Goal: Task Accomplishment & Management: Complete application form

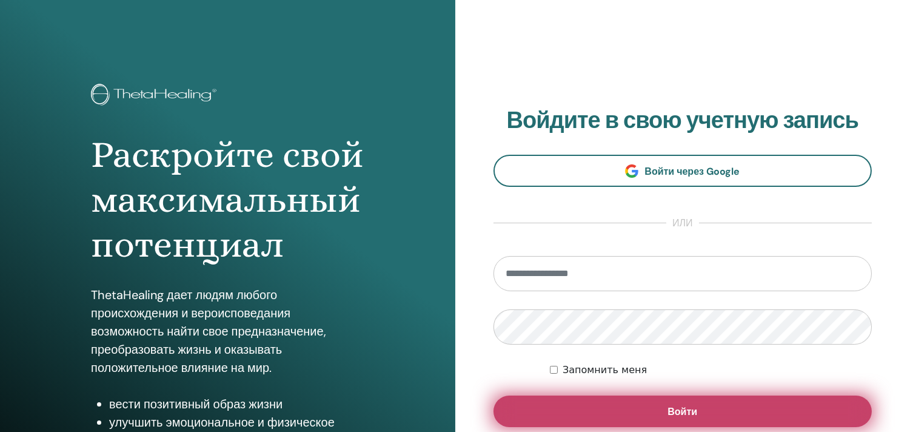
type input "**********"
click at [686, 414] on font "Войти" at bounding box center [683, 411] width 30 height 13
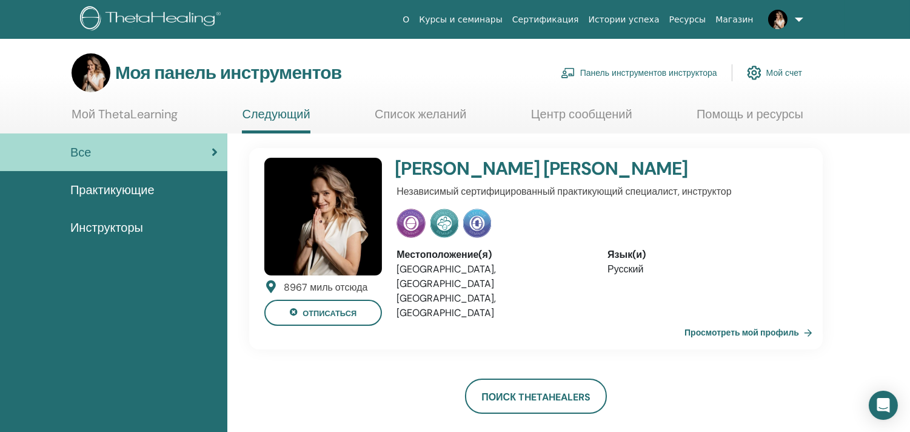
click at [640, 71] on font "Панель инструментов инструктора" at bounding box center [648, 73] width 137 height 11
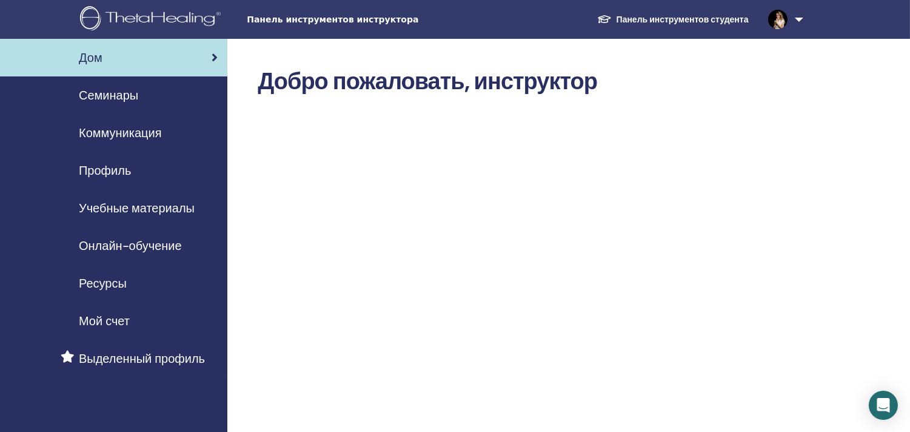
click at [96, 93] on font "Семинары" at bounding box center [108, 95] width 59 height 16
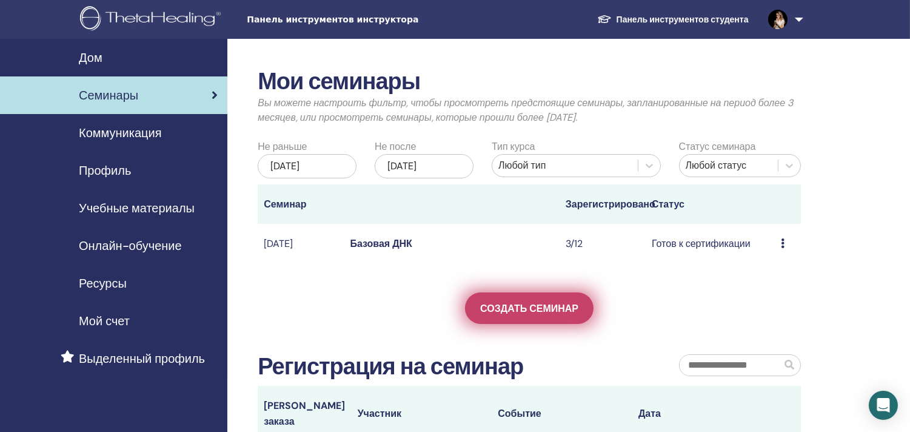
click at [511, 315] on font "Создать семинар" at bounding box center [529, 308] width 98 height 13
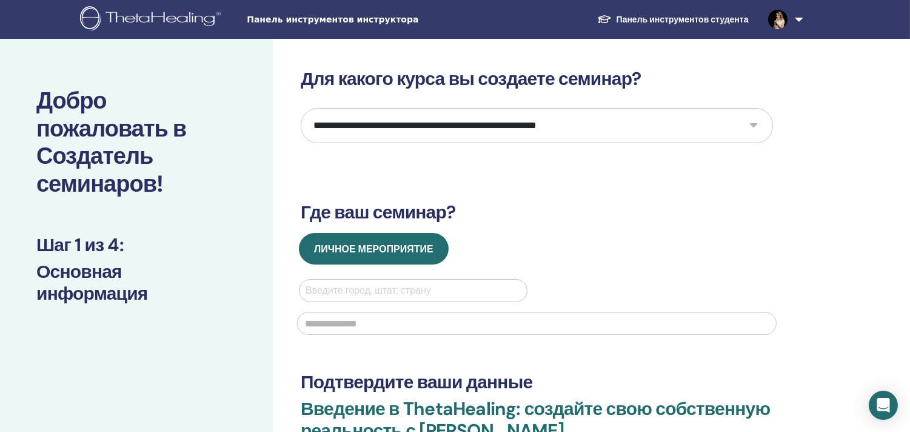
click at [432, 127] on select "**********" at bounding box center [537, 125] width 472 height 35
select select "*"
click at [301, 108] on select "**********" at bounding box center [537, 125] width 472 height 35
click at [370, 286] on div at bounding box center [413, 290] width 215 height 17
type input "********"
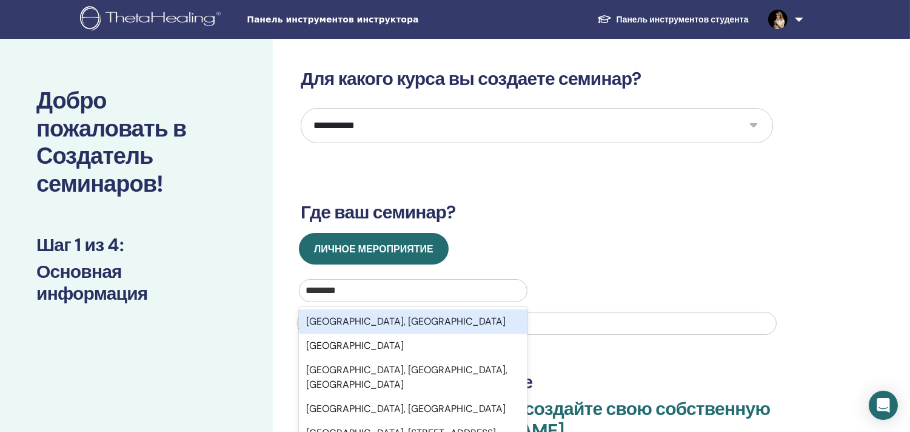
click at [381, 323] on font "[GEOGRAPHIC_DATA], [GEOGRAPHIC_DATA]" at bounding box center [405, 321] width 199 height 13
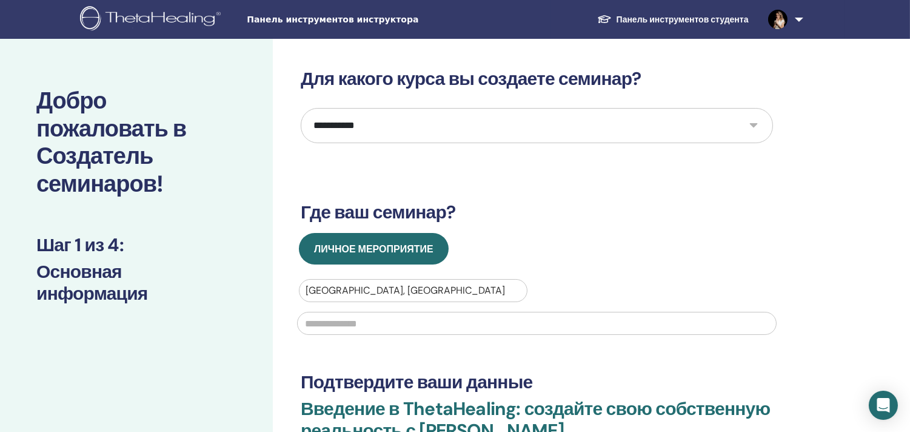
click at [377, 323] on input "text" at bounding box center [537, 323] width 480 height 23
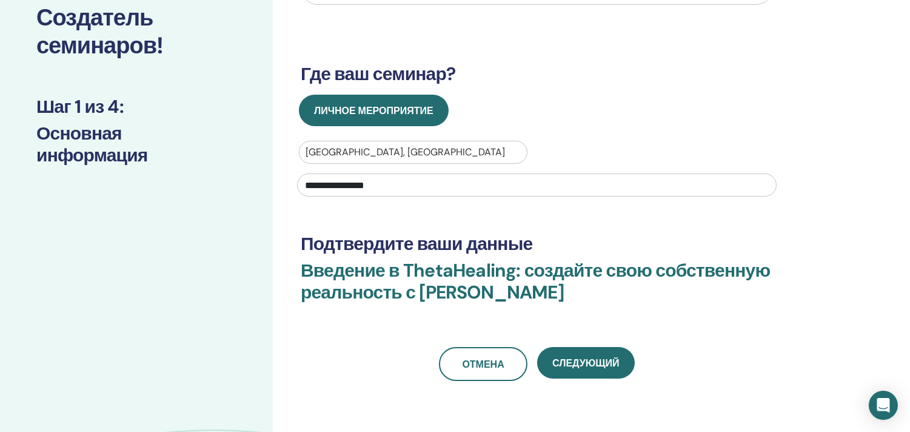
scroll to position [202, 0]
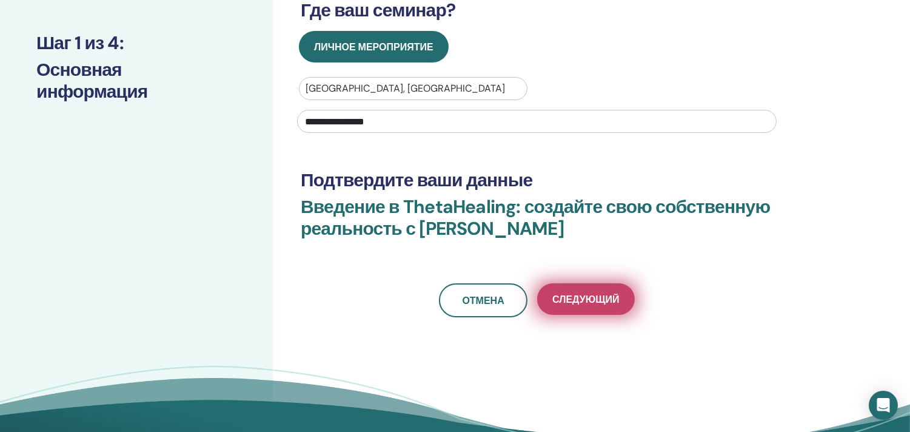
type input "**********"
click at [599, 298] on font "Следующий" at bounding box center [585, 299] width 67 height 13
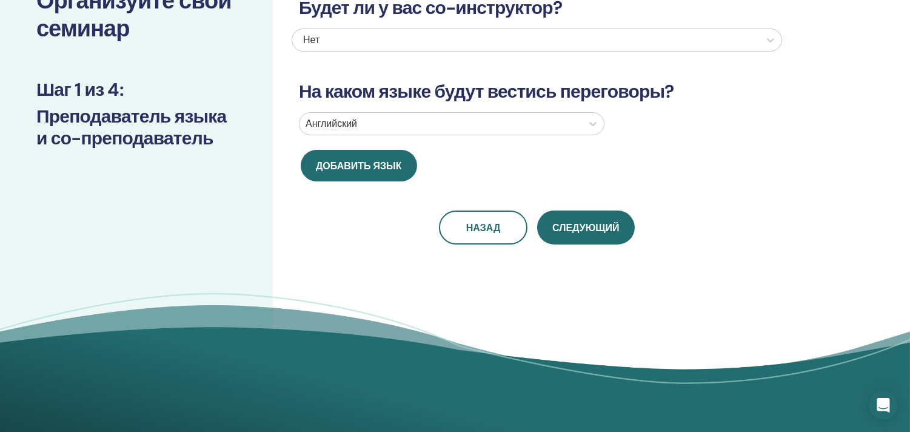
scroll to position [12, 0]
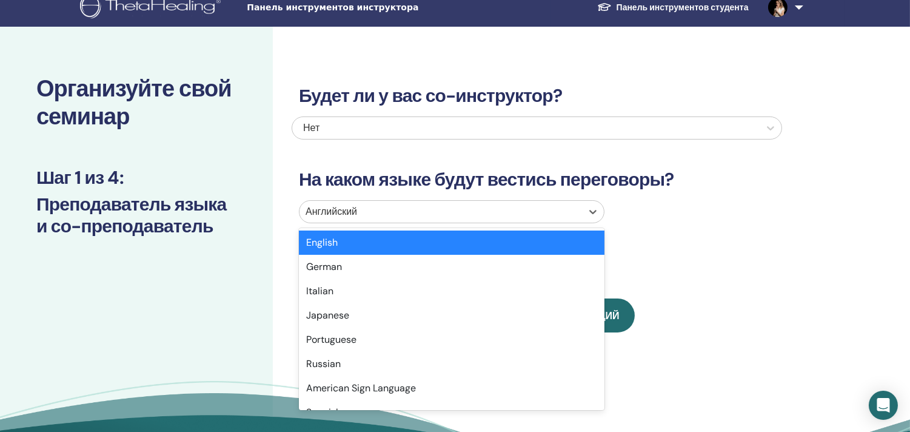
click at [445, 207] on div at bounding box center [441, 211] width 270 height 17
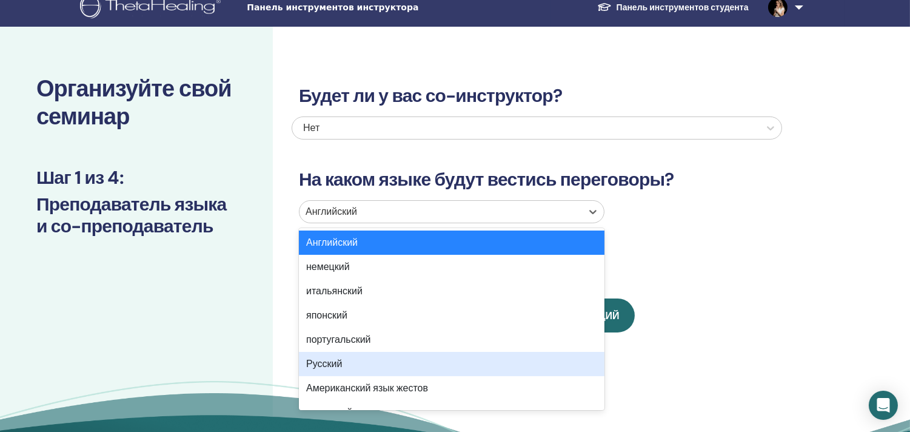
click at [352, 360] on div "Русский" at bounding box center [452, 364] width 306 height 24
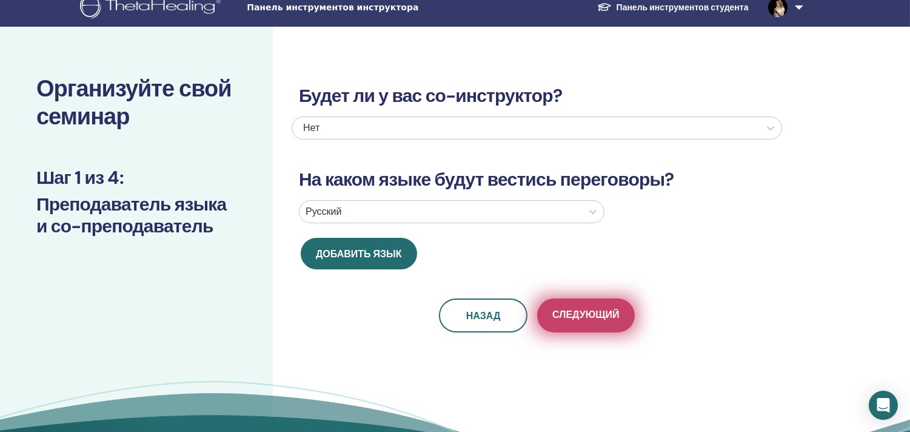
click at [570, 313] on font "Следующий" at bounding box center [585, 314] width 67 height 13
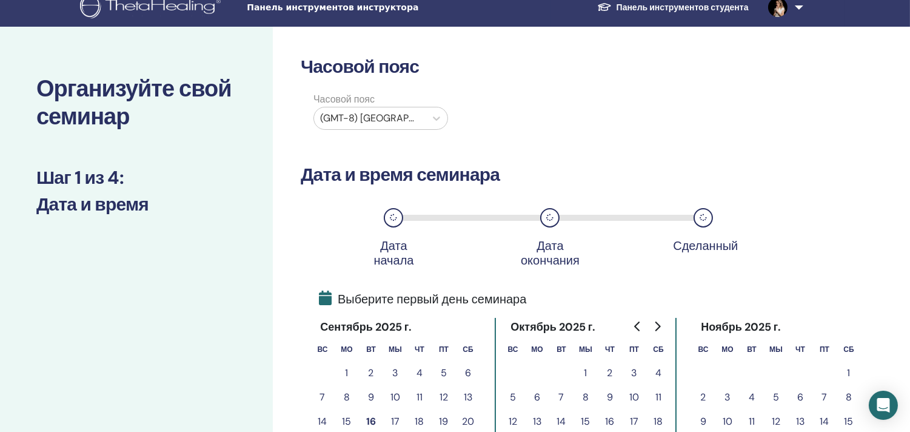
click at [425, 119] on div "(GMT-8) [GEOGRAPHIC_DATA]/[GEOGRAPHIC_DATA]" at bounding box center [370, 118] width 112 height 22
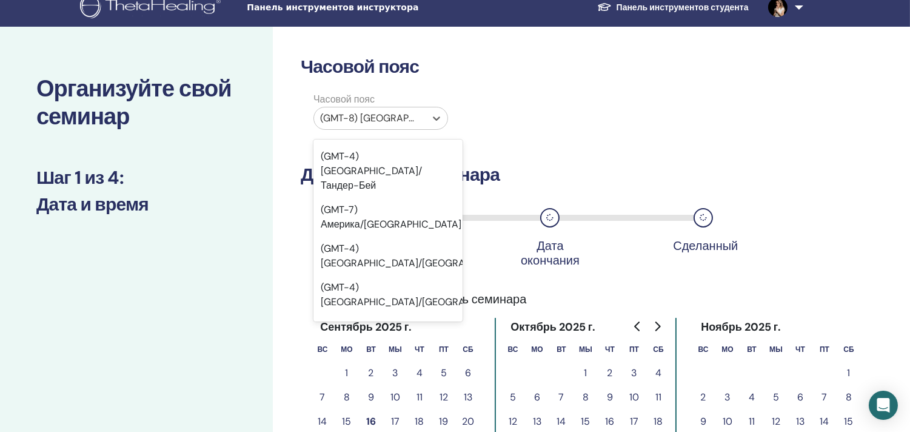
scroll to position [10150, 0]
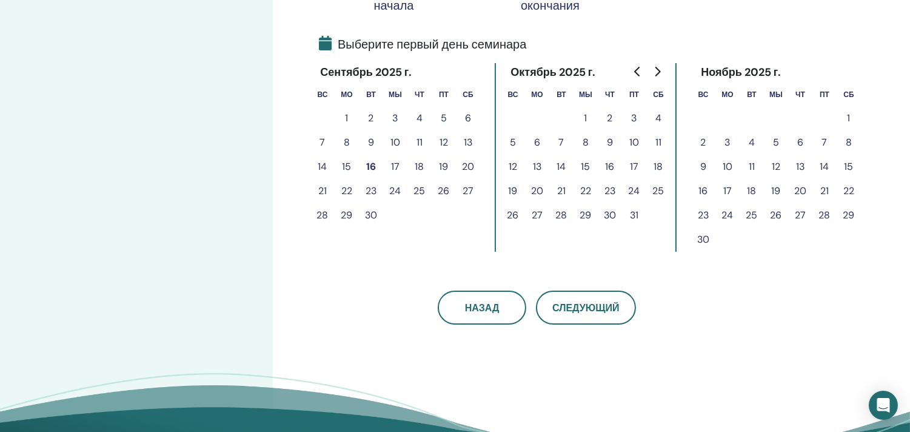
scroll to position [281, 0]
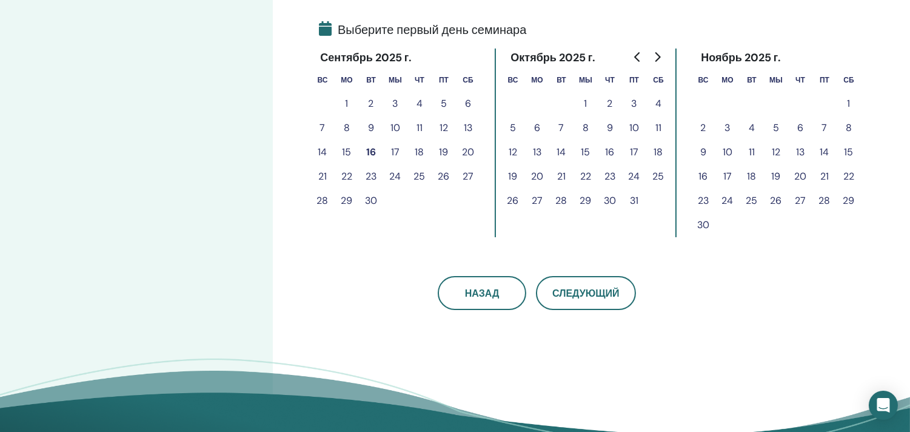
click at [444, 148] on font "19" at bounding box center [444, 152] width 9 height 13
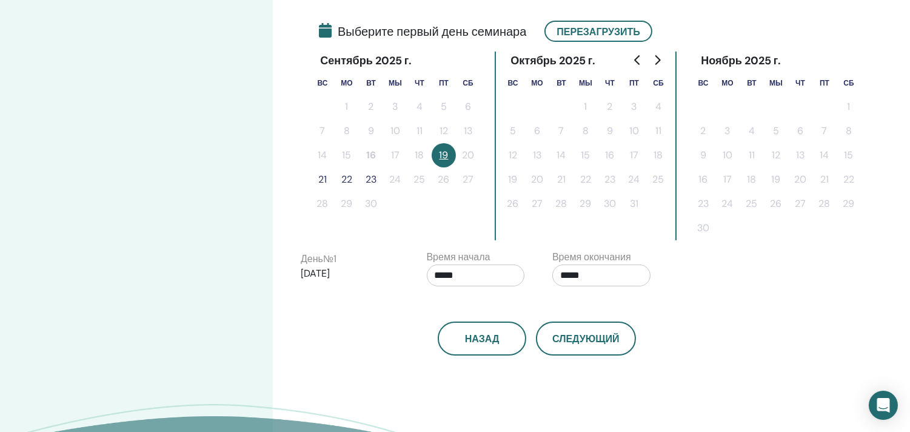
click at [346, 173] on font "22" at bounding box center [346, 179] width 11 height 13
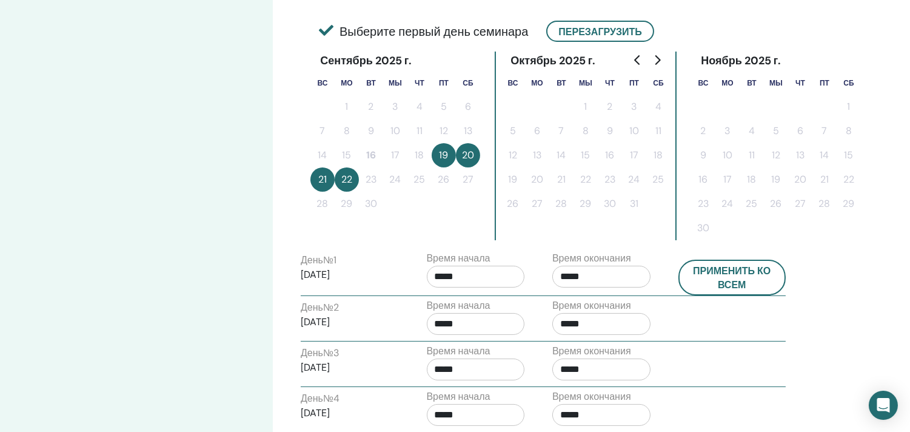
click at [325, 177] on button "21" at bounding box center [322, 179] width 24 height 24
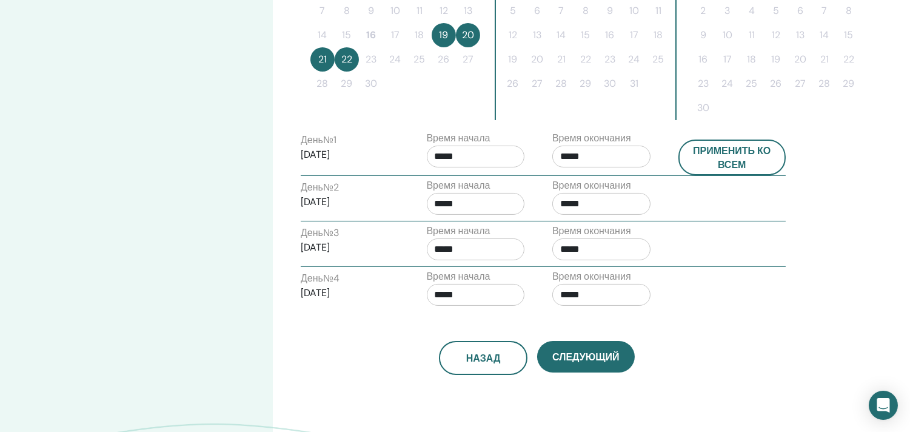
scroll to position [416, 0]
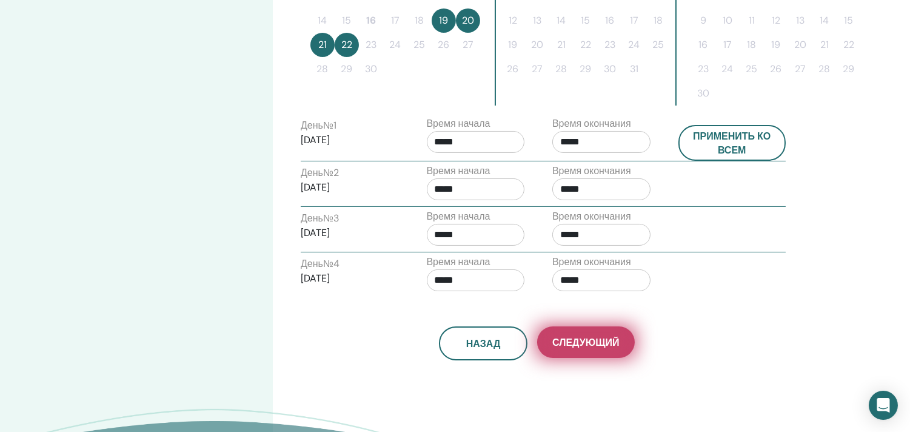
click at [596, 342] on font "Следующий" at bounding box center [585, 342] width 67 height 13
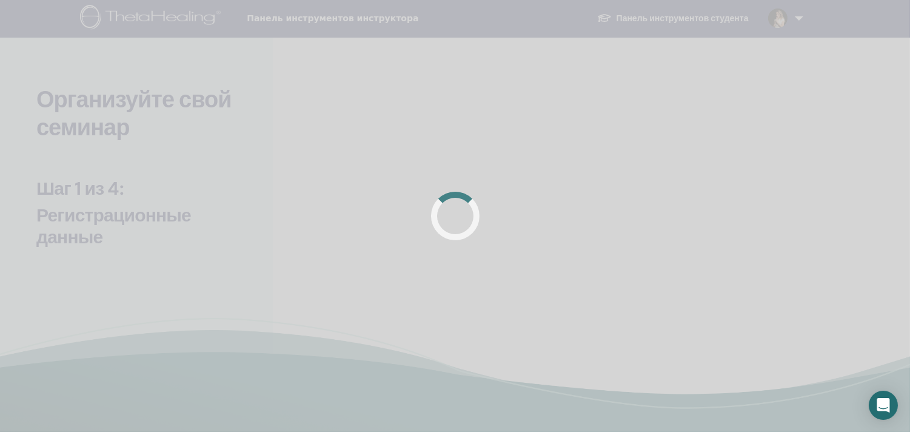
scroll to position [0, 0]
